Goal: Task Accomplishment & Management: Use online tool/utility

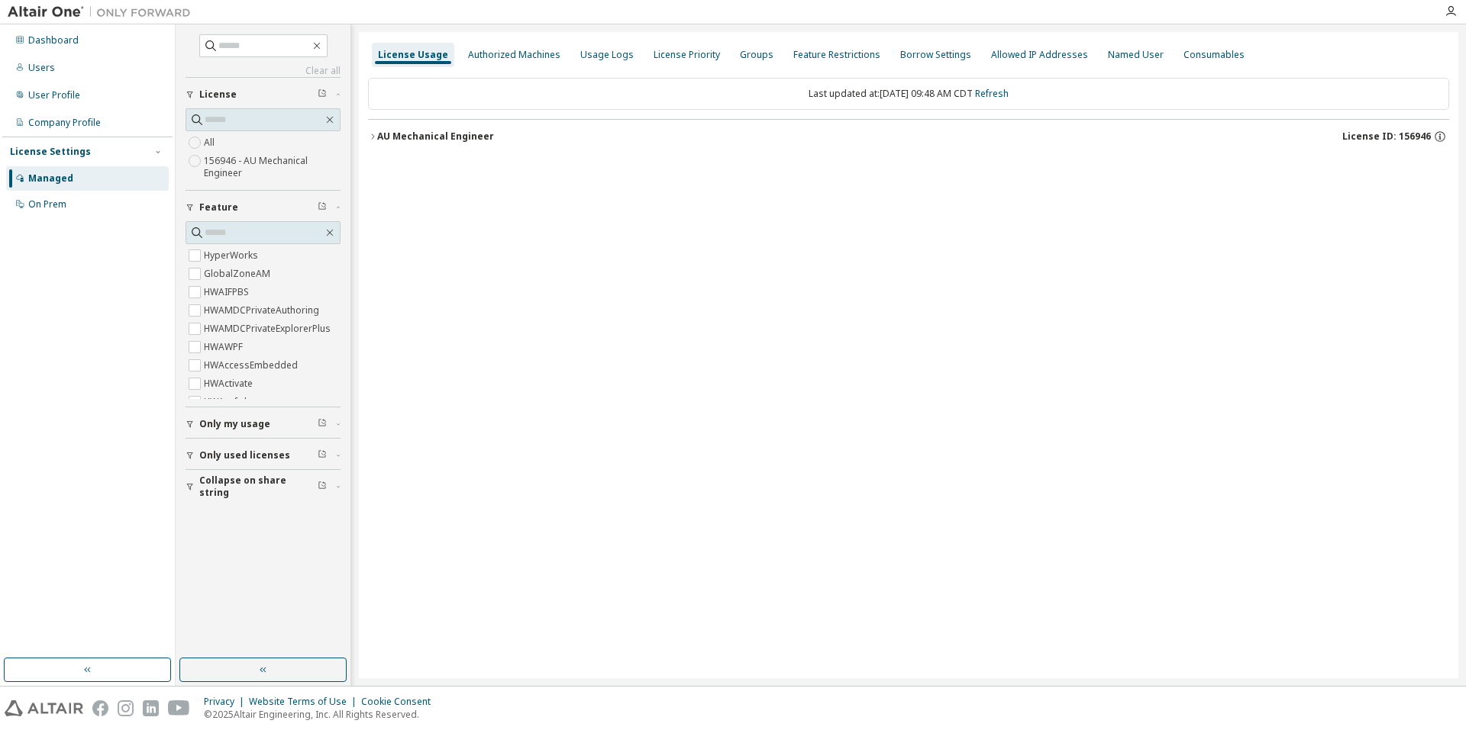
click at [376, 135] on icon "button" at bounding box center [372, 136] width 9 height 9
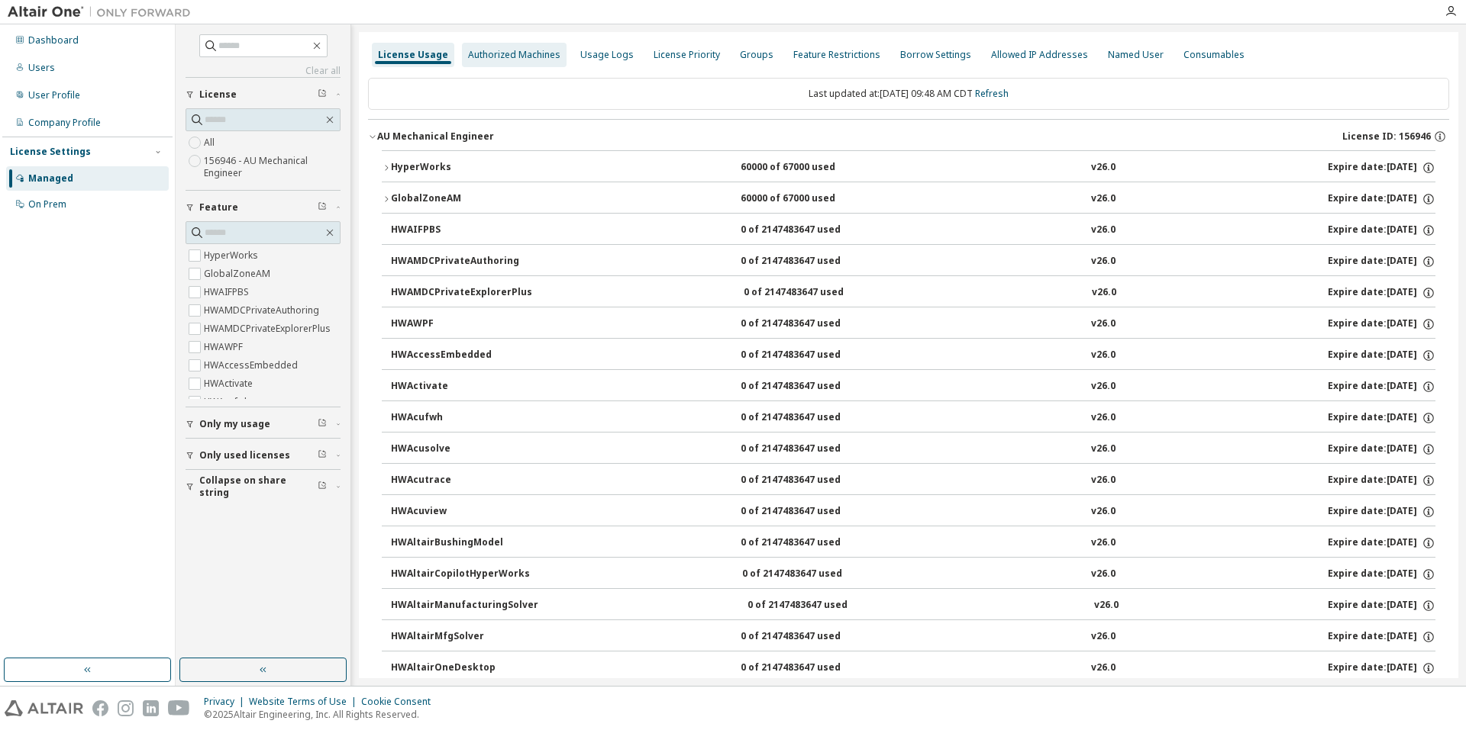
click at [498, 56] on div "Authorized Machines" at bounding box center [514, 55] width 92 height 12
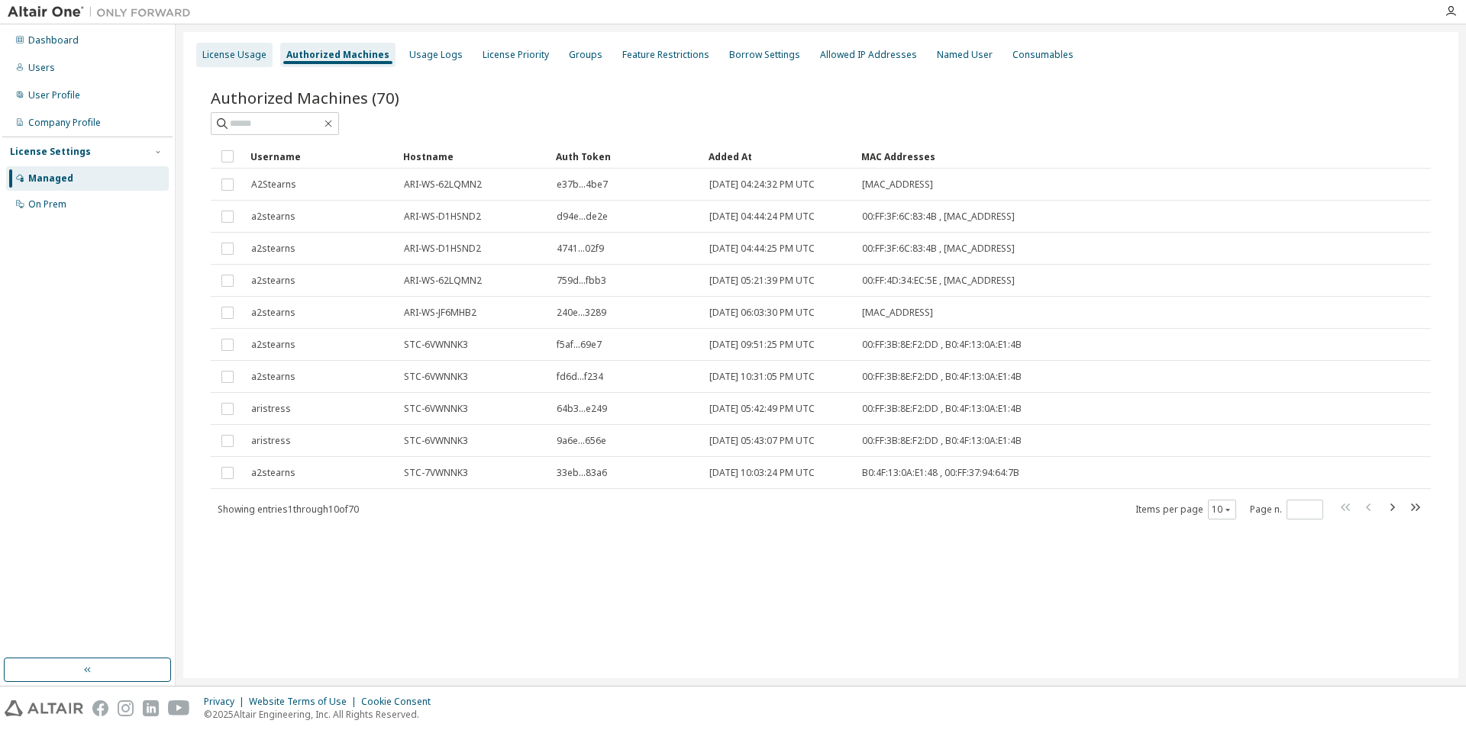
click at [240, 60] on div "License Usage" at bounding box center [234, 55] width 64 height 12
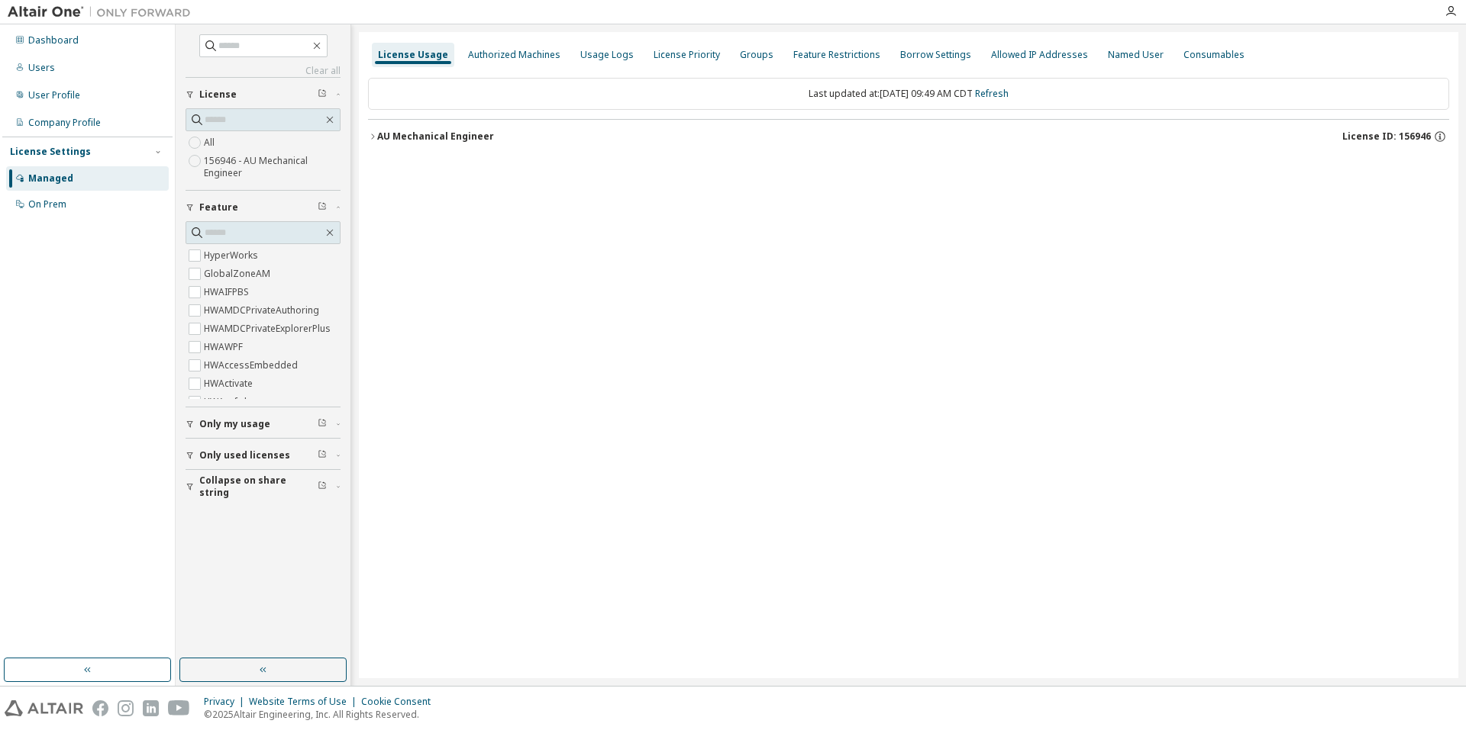
click at [394, 140] on div "AU Mechanical Engineer" at bounding box center [435, 137] width 117 height 12
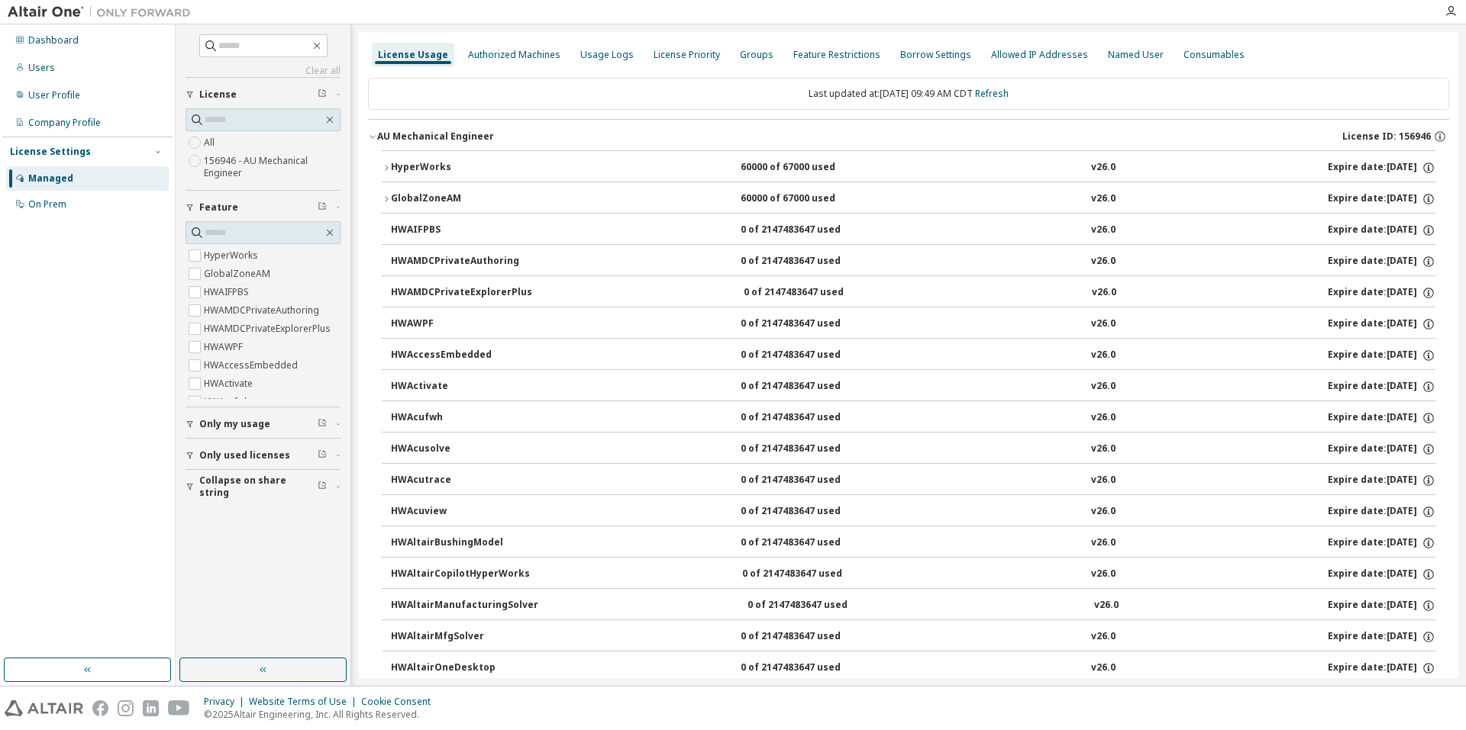
click at [456, 165] on div "HyperWorks" at bounding box center [459, 168] width 137 height 14
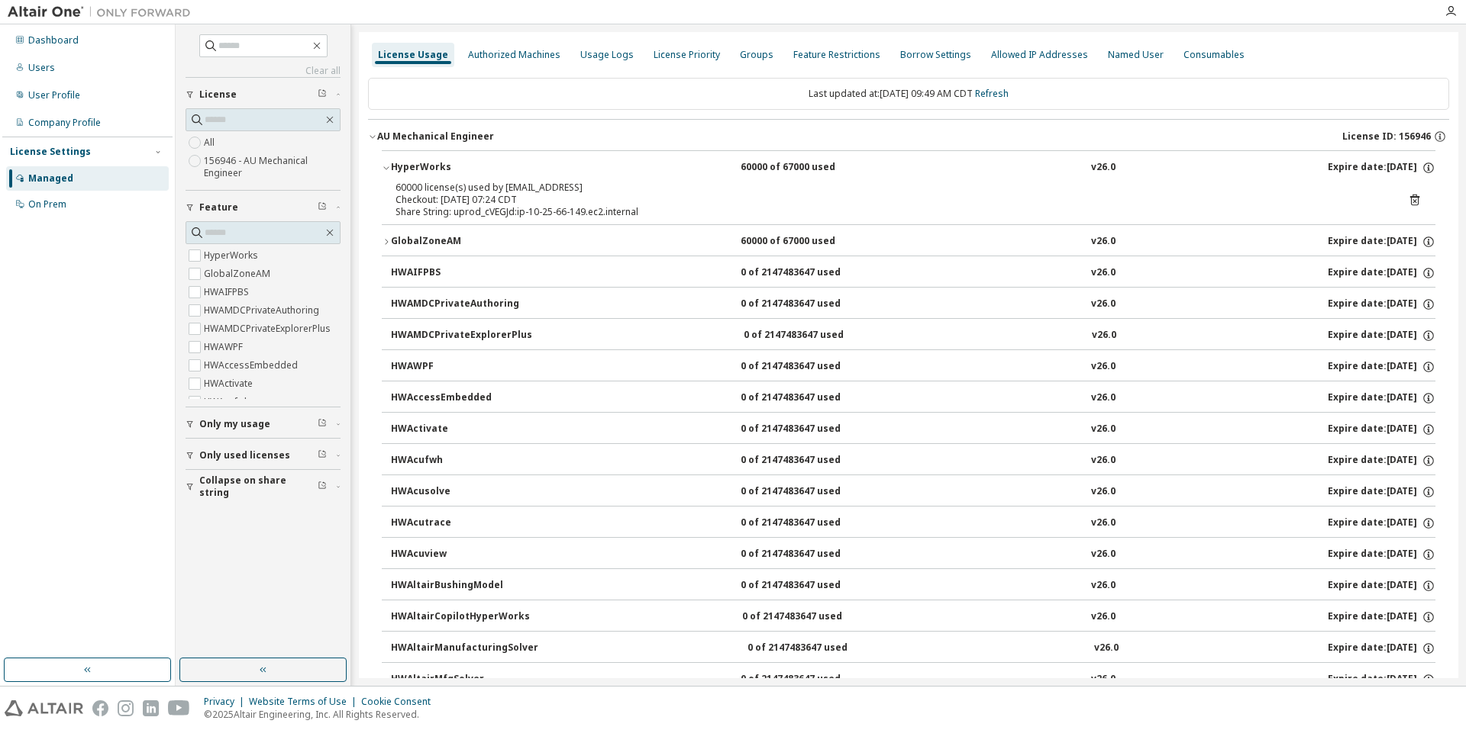
click at [385, 241] on icon "button" at bounding box center [386, 241] width 9 height 9
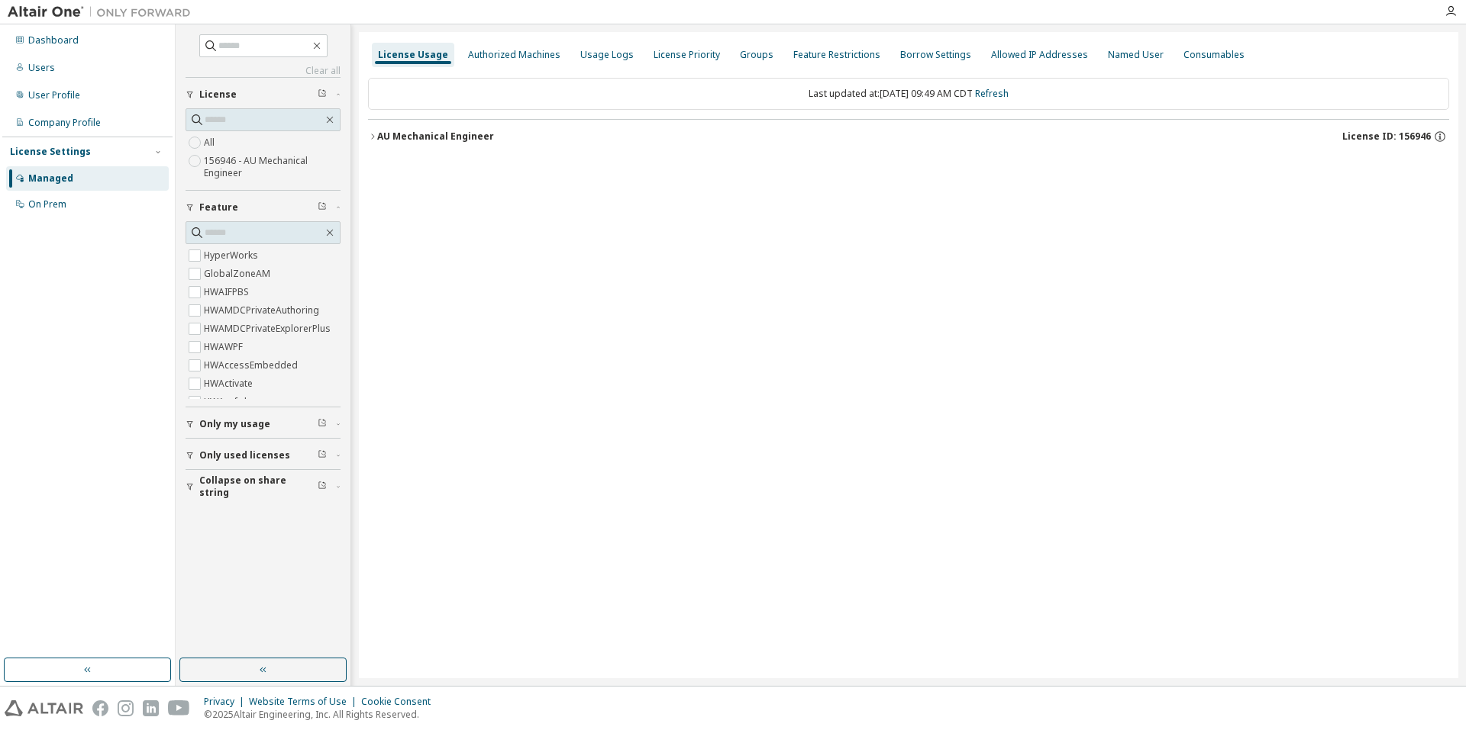
click at [424, 137] on div "AU Mechanical Engineer" at bounding box center [435, 137] width 117 height 12
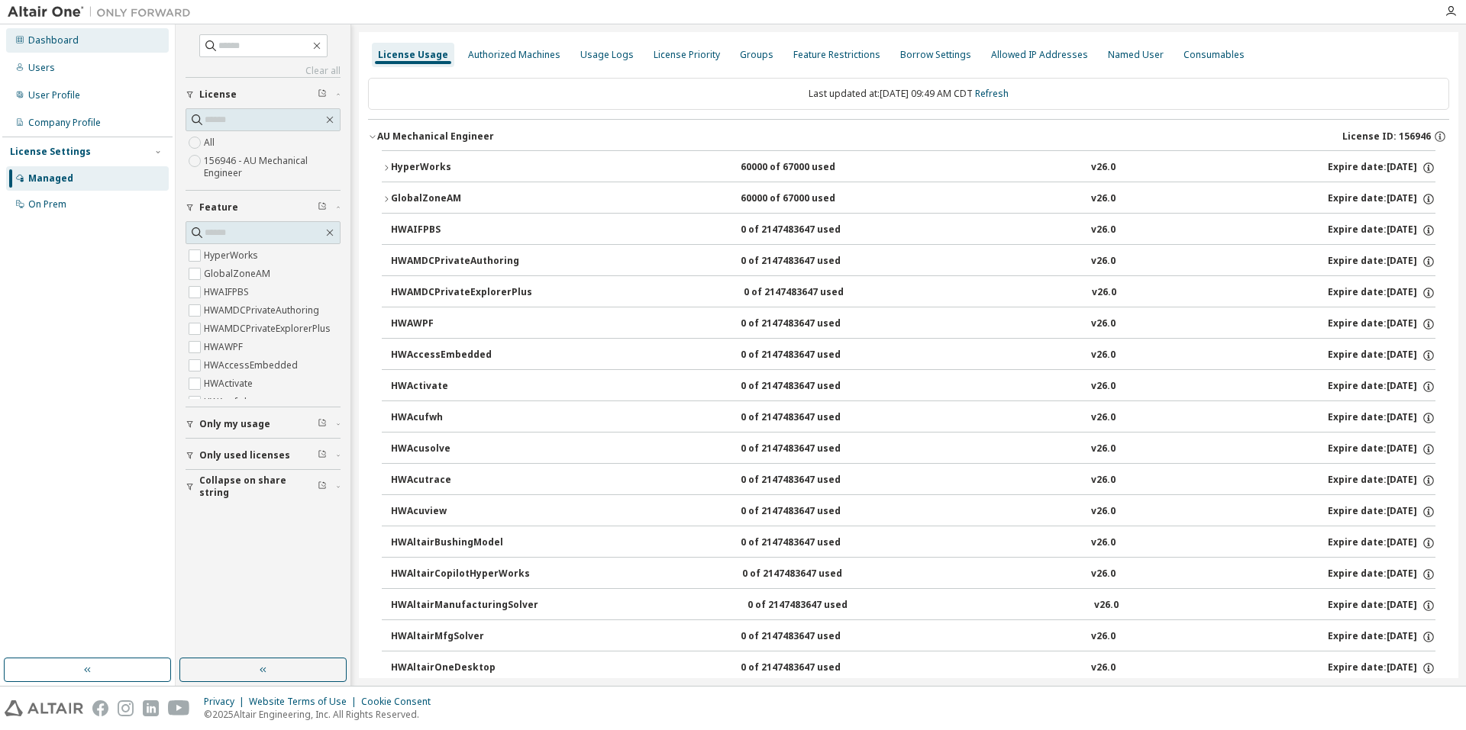
click at [56, 36] on div "Dashboard" at bounding box center [53, 40] width 50 height 12
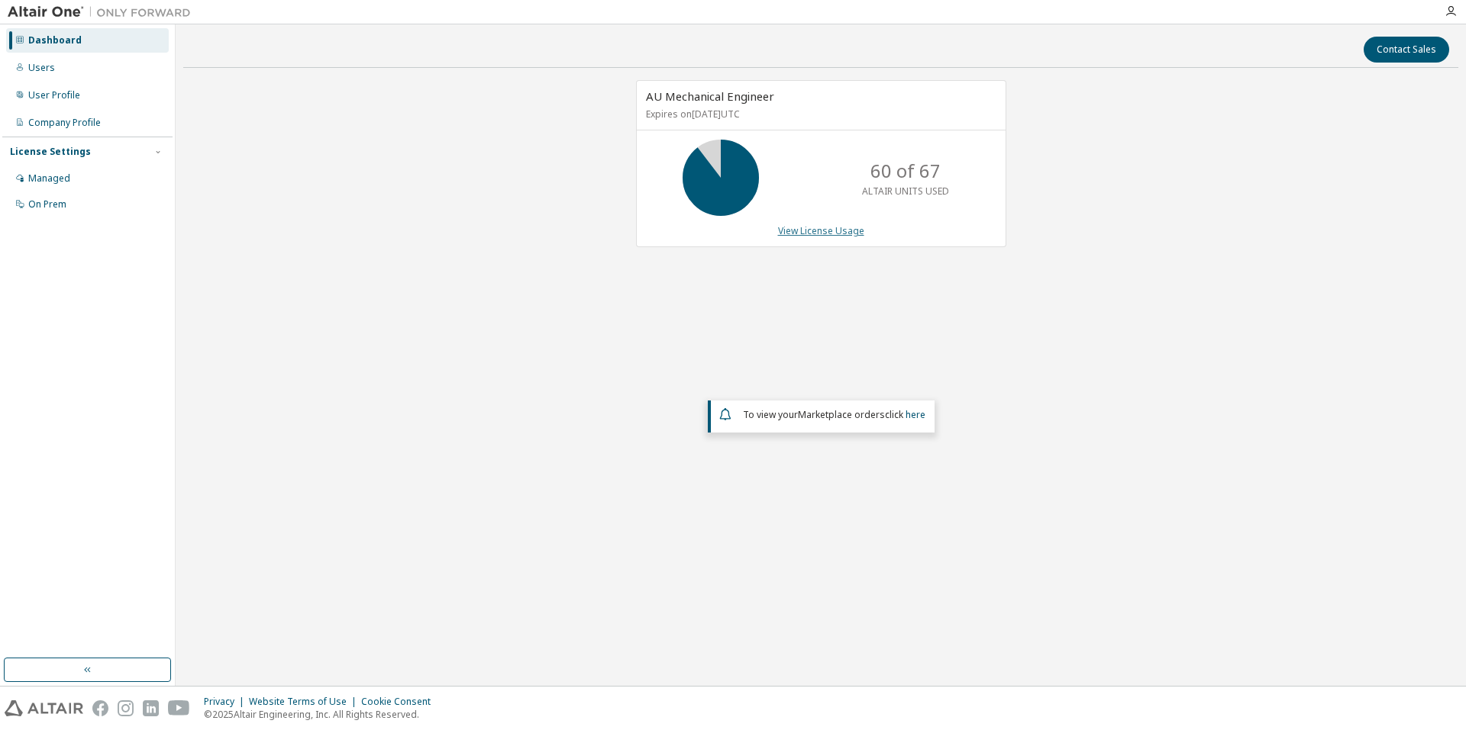
click at [840, 224] on link "View License Usage" at bounding box center [821, 230] width 86 height 13
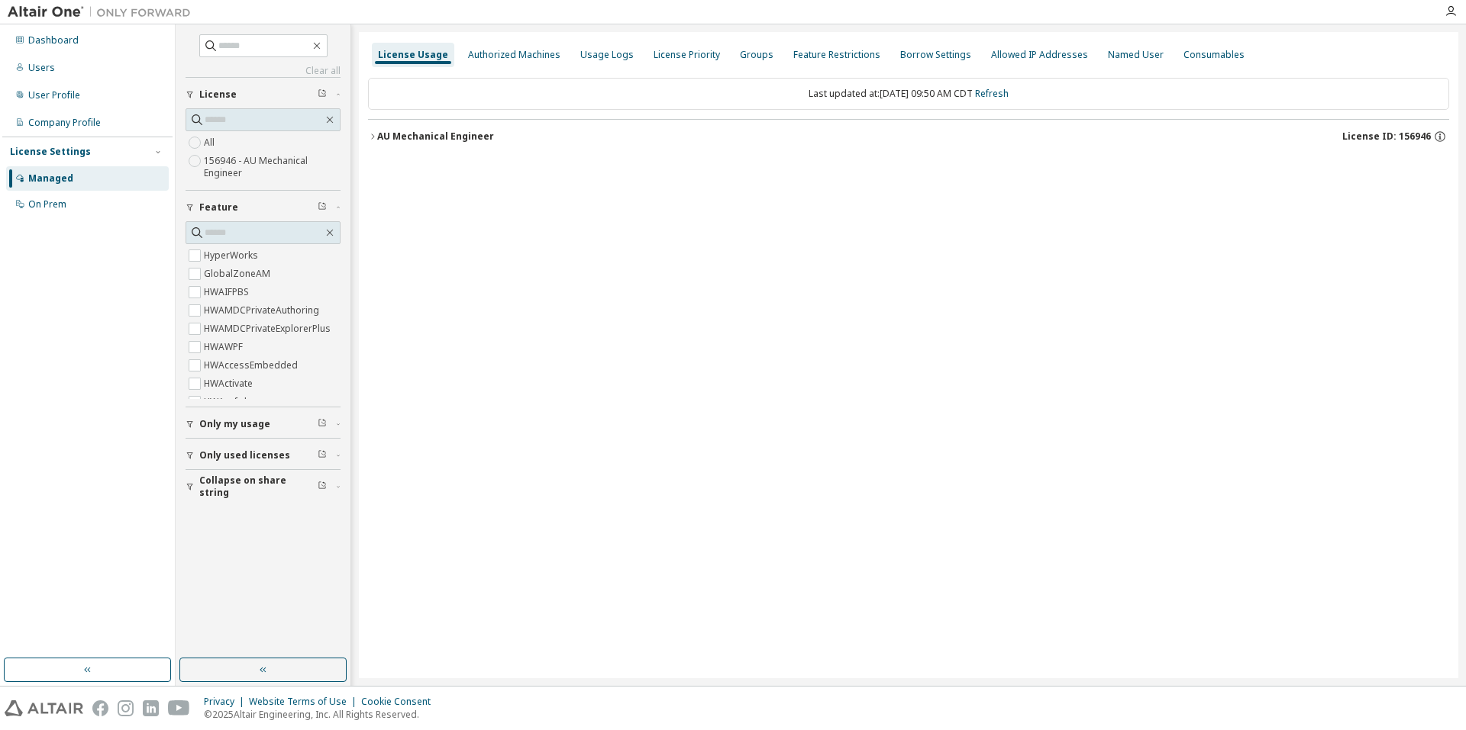
click at [490, 134] on div "AU Mechanical Engineer License ID: 156946" at bounding box center [913, 137] width 1072 height 14
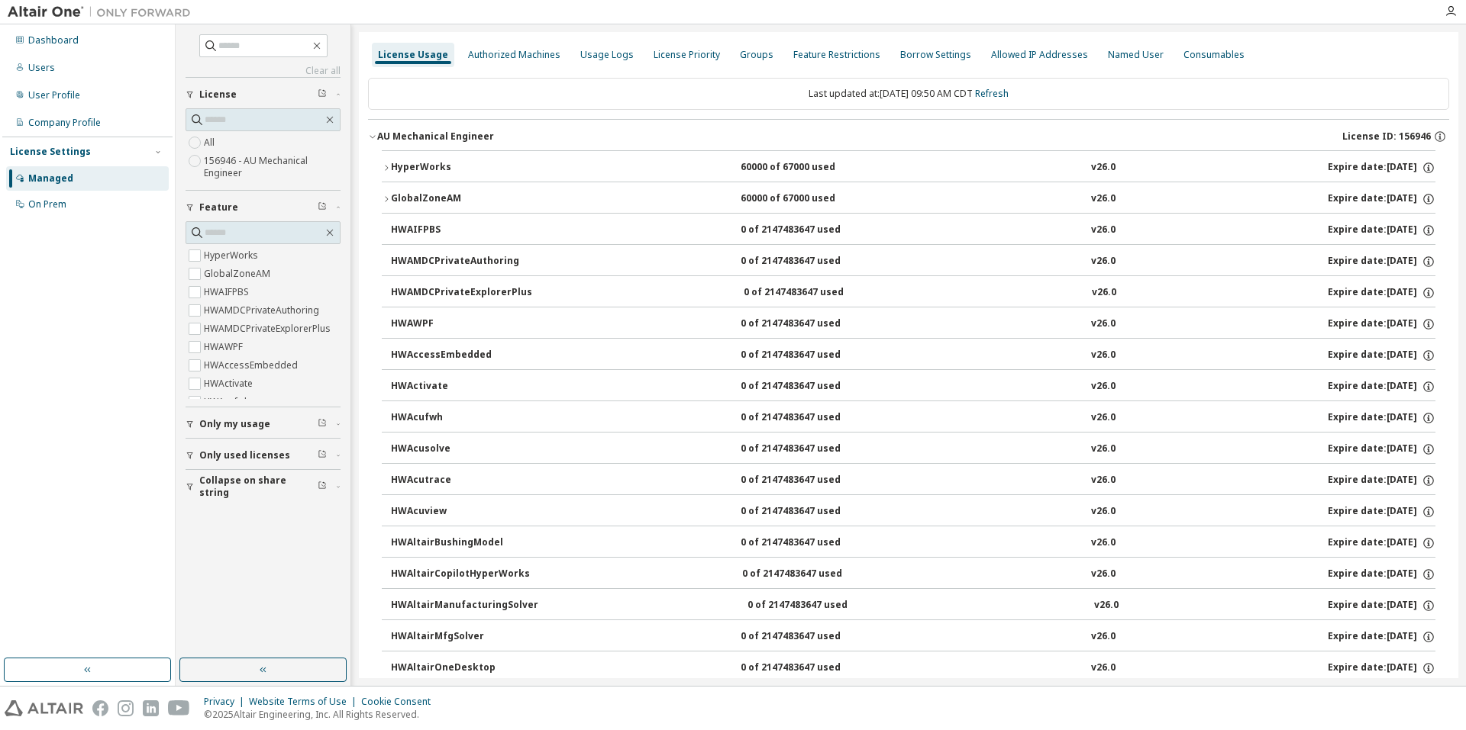
click at [382, 165] on icon "button" at bounding box center [386, 167] width 9 height 9
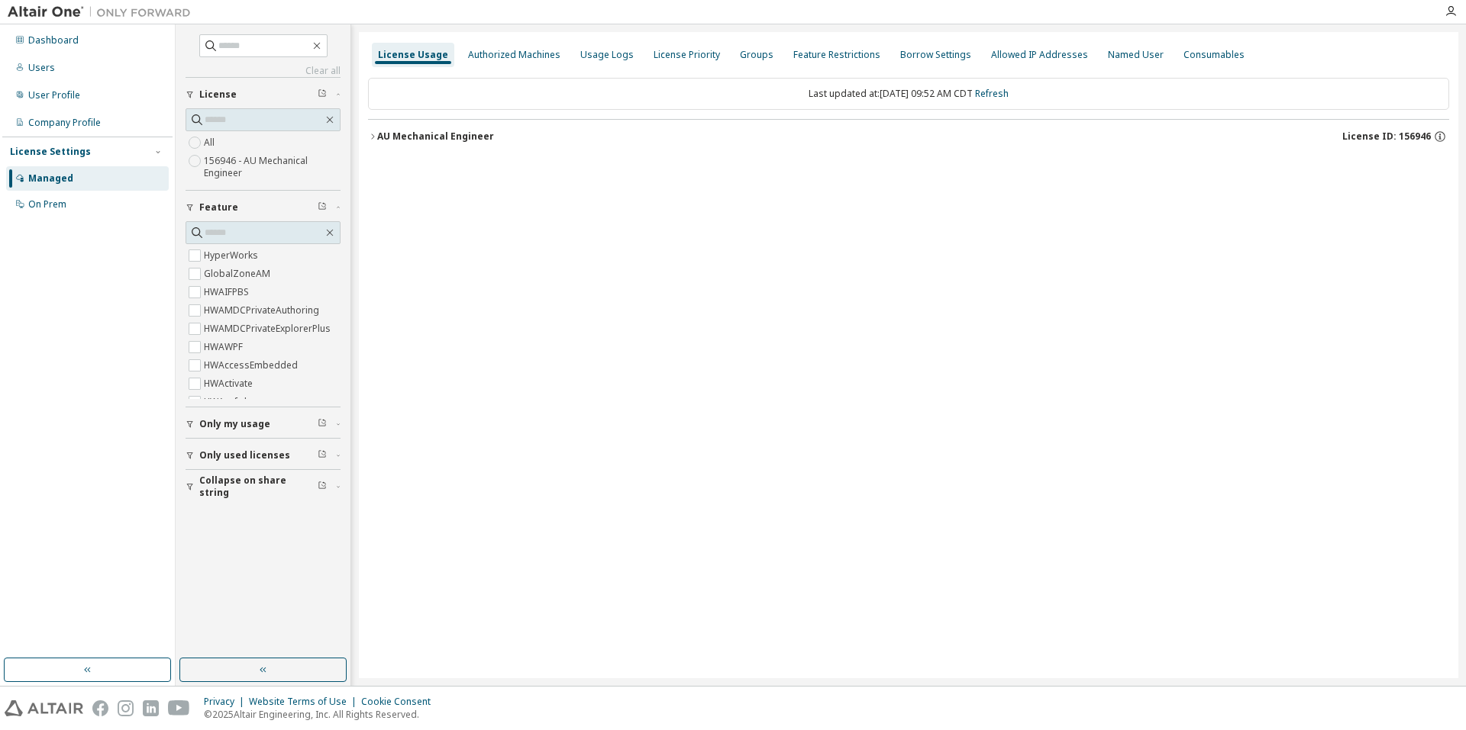
click at [406, 137] on div "AU Mechanical Engineer" at bounding box center [435, 137] width 117 height 12
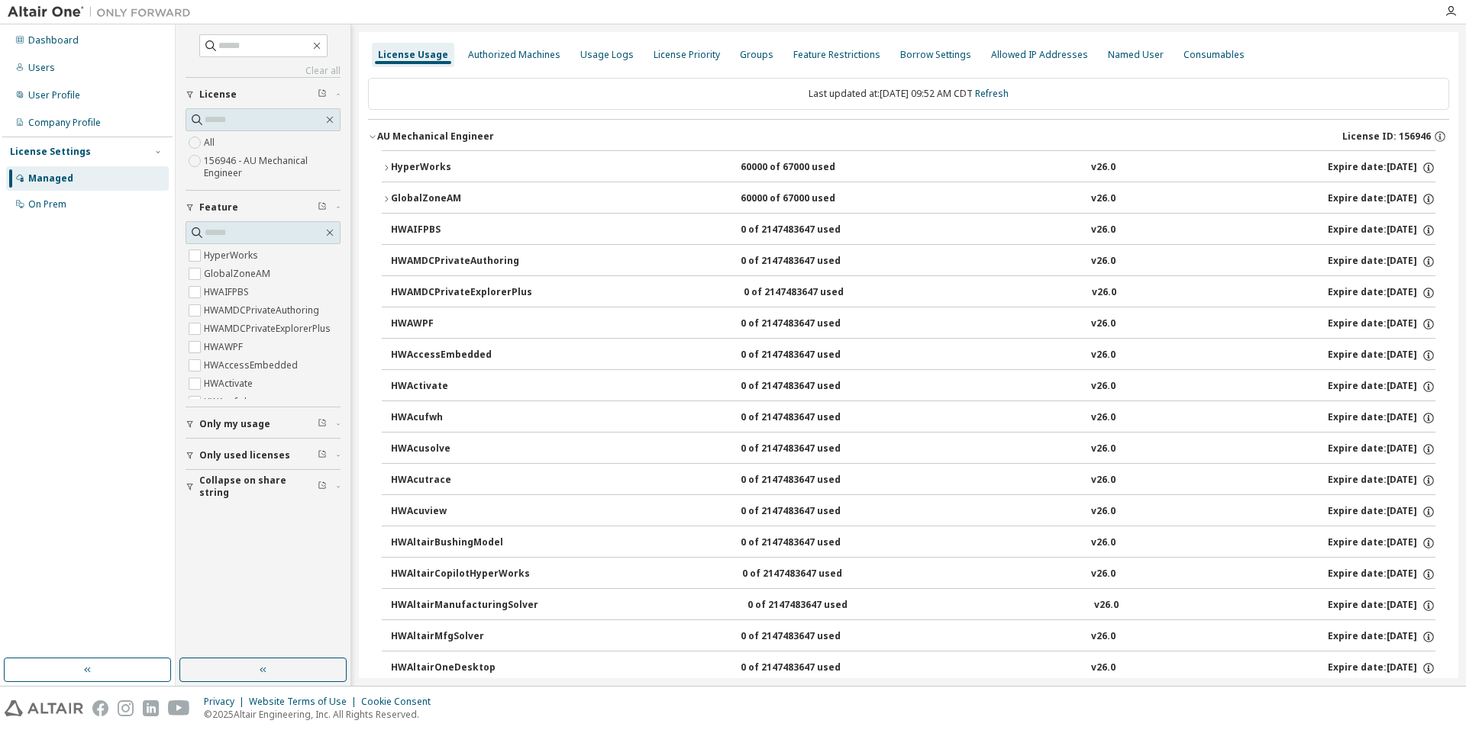
click at [412, 163] on div "HyperWorks" at bounding box center [459, 168] width 137 height 14
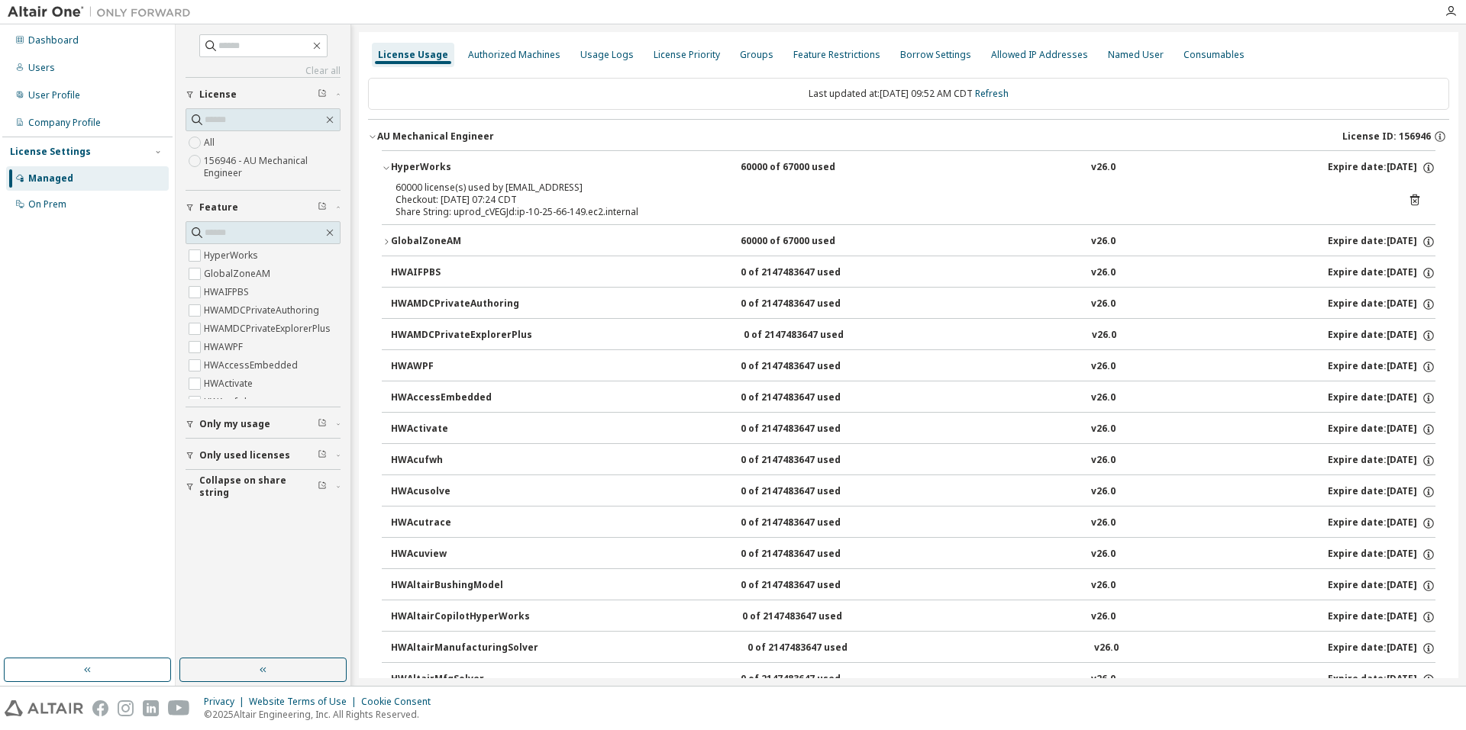
click at [1412, 202] on icon at bounding box center [1414, 201] width 4 height 4
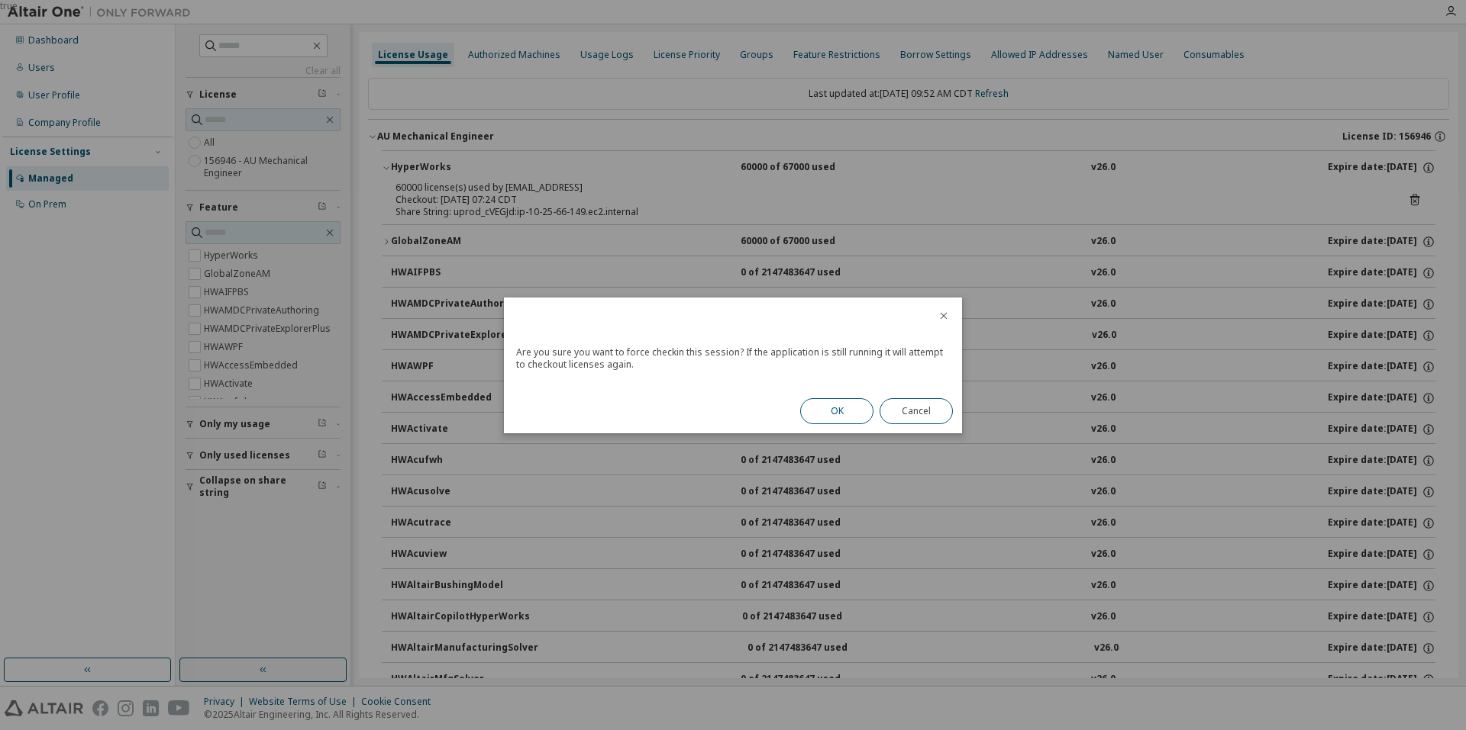
click at [838, 407] on button "OK" at bounding box center [836, 411] width 73 height 26
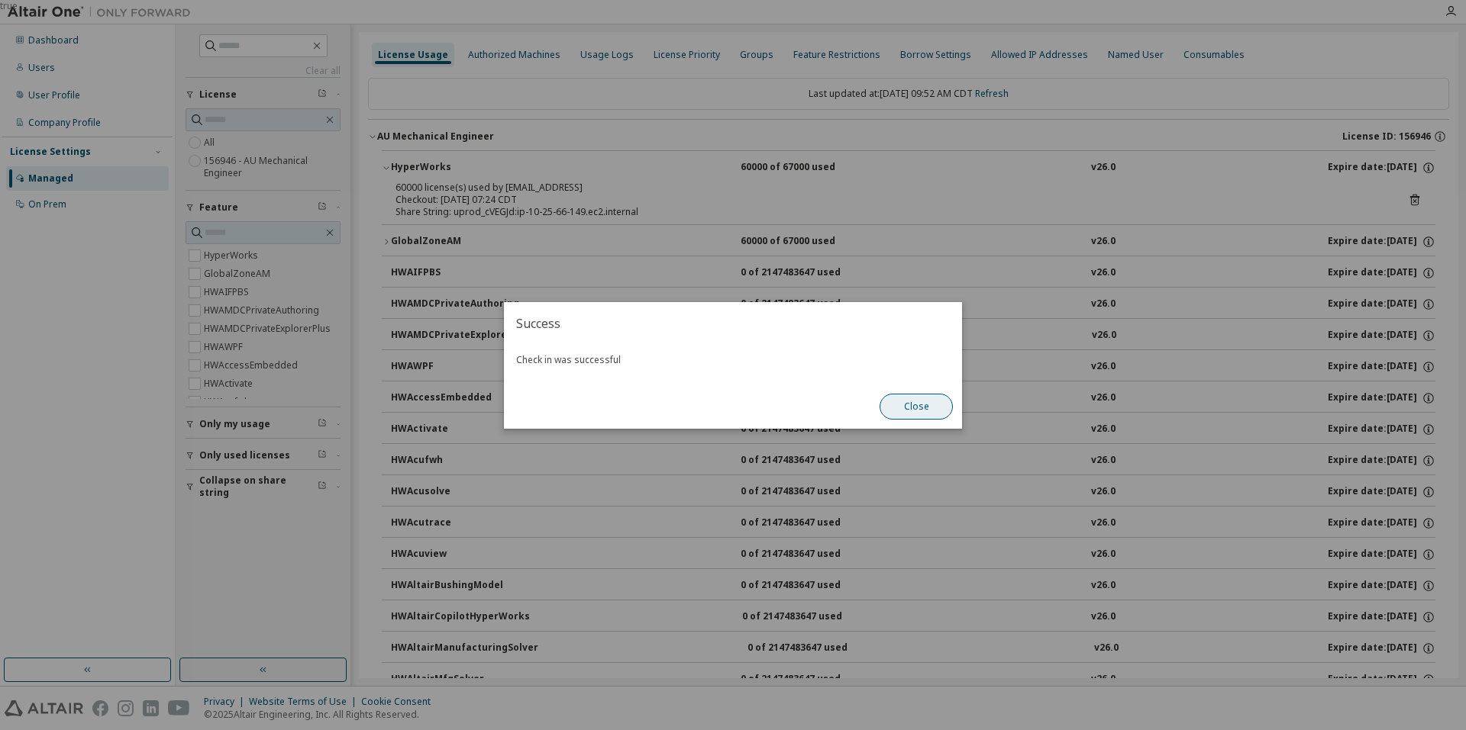
click at [910, 414] on button "Close" at bounding box center [915, 407] width 73 height 26
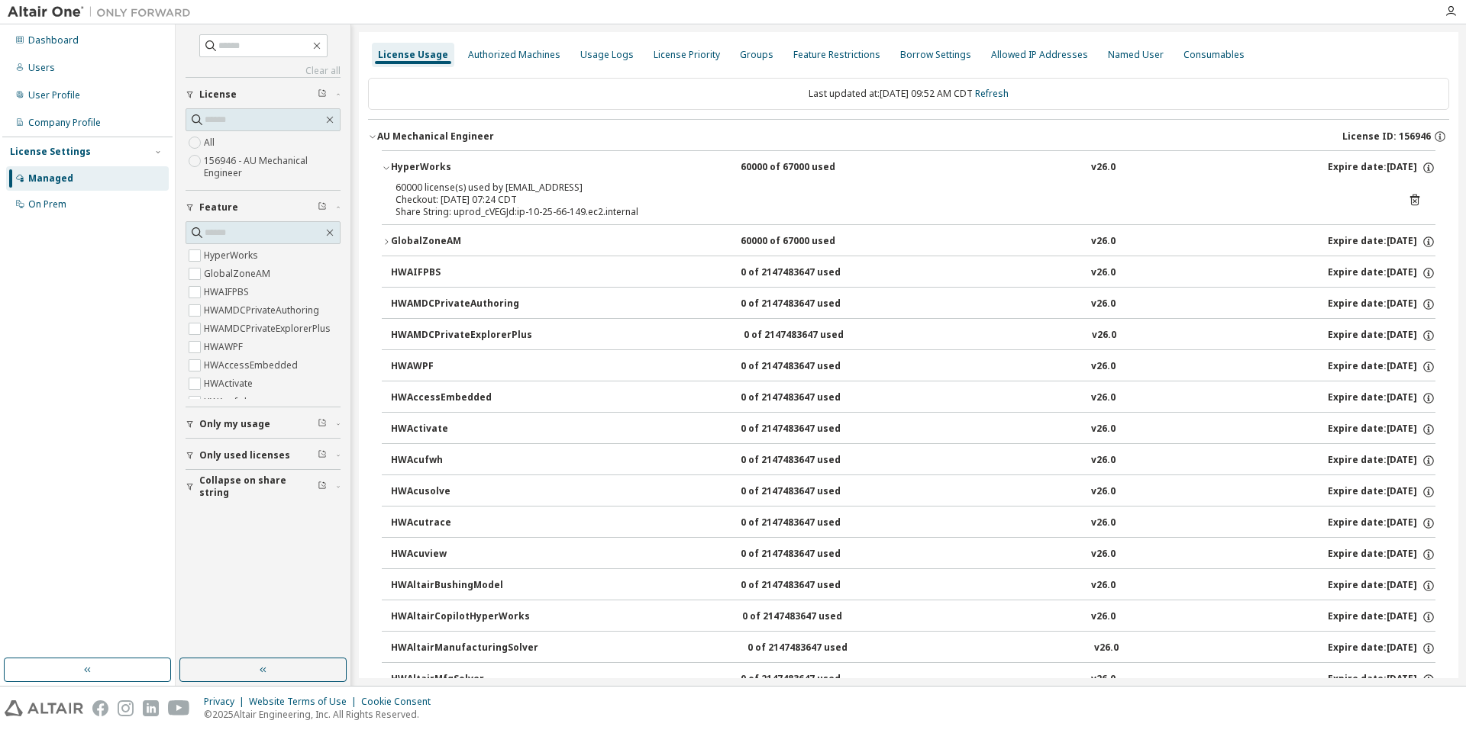
click at [1410, 198] on icon at bounding box center [1414, 200] width 9 height 11
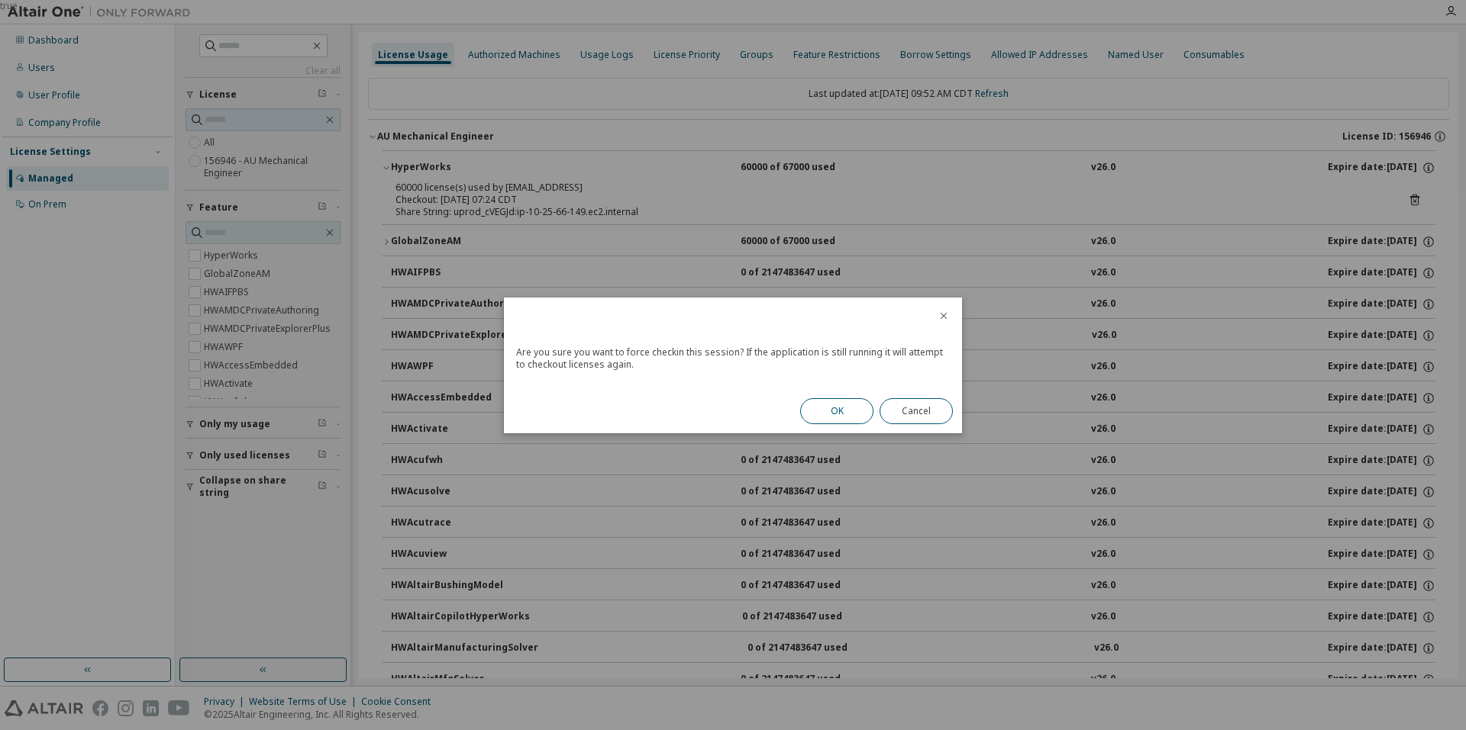
click at [824, 412] on button "OK" at bounding box center [836, 411] width 73 height 26
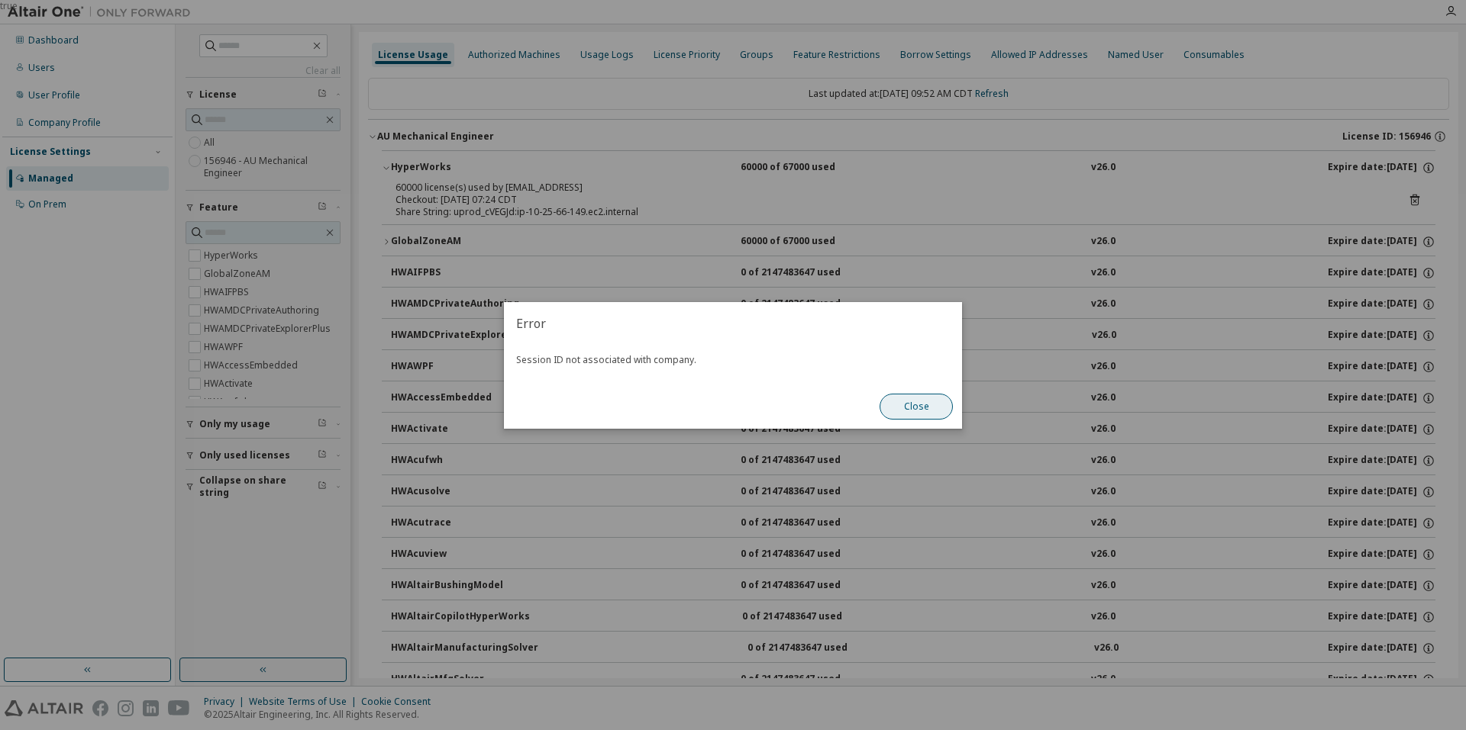
click at [914, 411] on button "Close" at bounding box center [915, 407] width 73 height 26
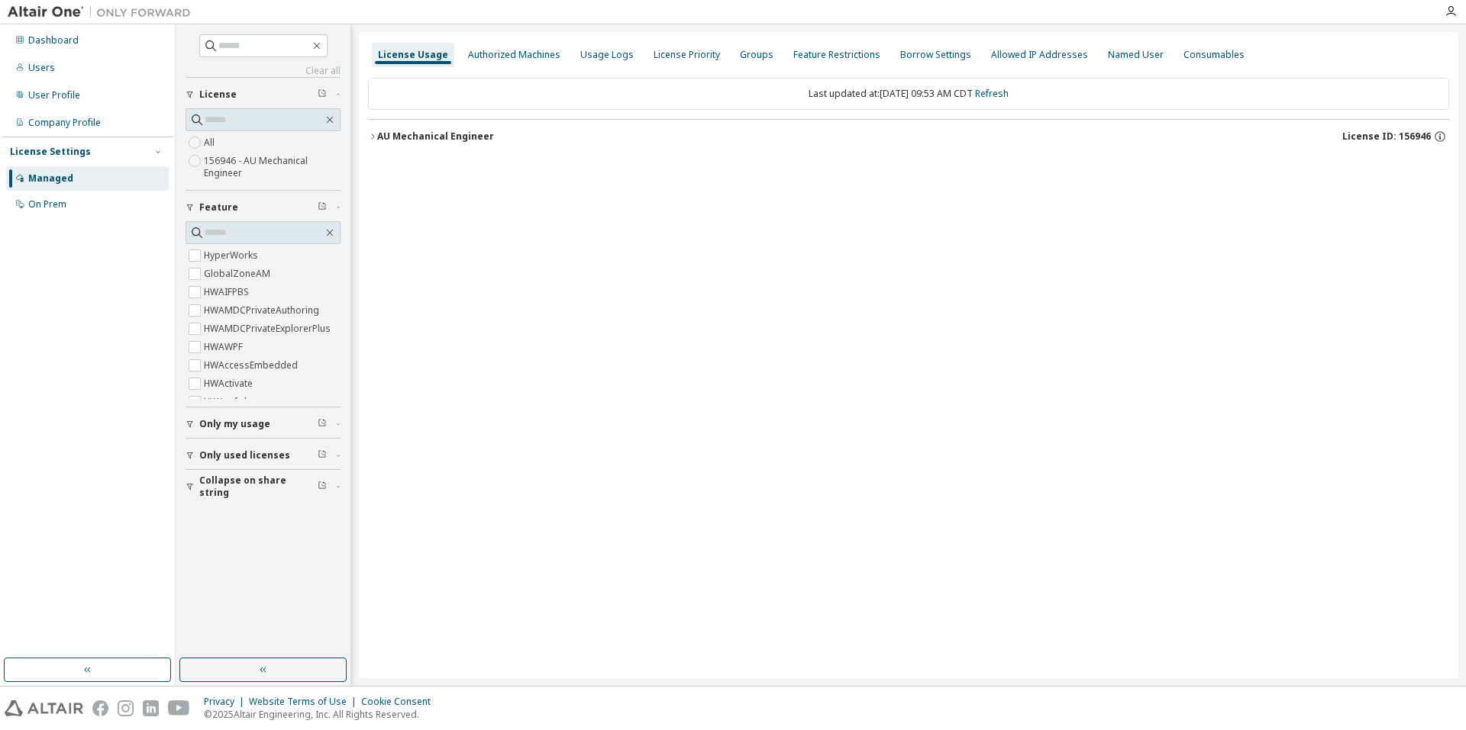
click at [393, 138] on div "AU Mechanical Engineer" at bounding box center [435, 137] width 117 height 12
